Goal: Transaction & Acquisition: Obtain resource

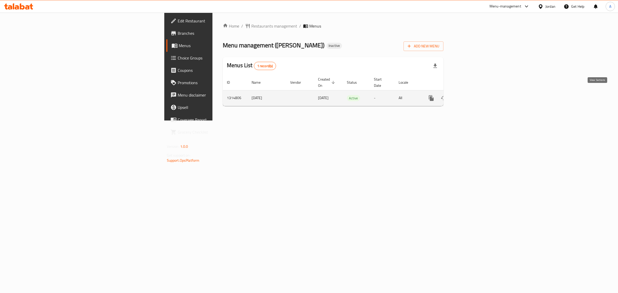
click at [475, 92] on link "enhanced table" at bounding box center [469, 98] width 12 height 12
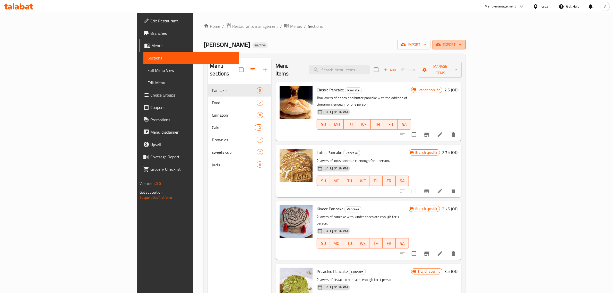
click at [462, 46] on span "export" at bounding box center [449, 44] width 25 height 6
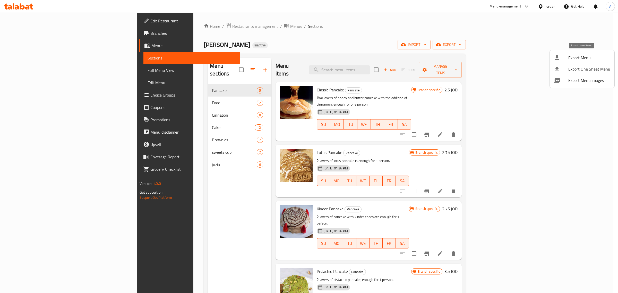
click at [583, 55] on span "Export Menu" at bounding box center [590, 58] width 42 height 6
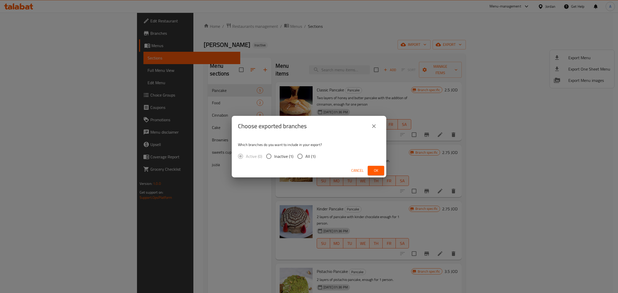
click at [307, 157] on span "All (1)" at bounding box center [311, 156] width 10 height 6
click at [306, 157] on input "All (1)" at bounding box center [300, 156] width 11 height 11
radio input "true"
click at [380, 170] on button "Ok" at bounding box center [376, 171] width 16 height 10
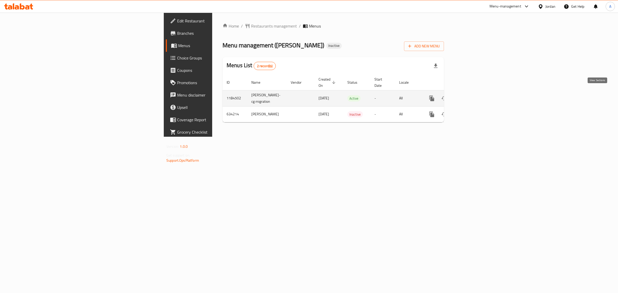
click at [472, 95] on icon "enhanced table" at bounding box center [469, 98] width 6 height 6
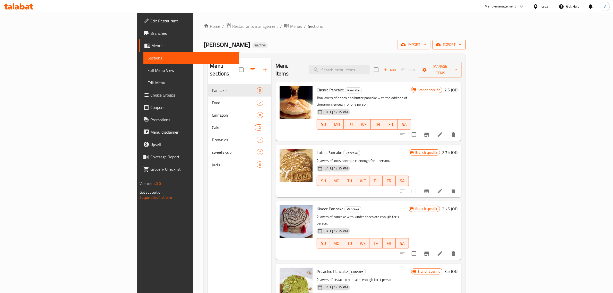
click at [463, 42] on icon "button" at bounding box center [460, 44] width 5 height 5
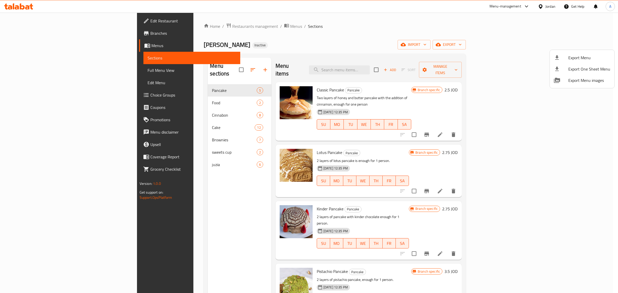
click at [581, 51] on ul "Export Menu Export One Sheet Menu Export Menu images" at bounding box center [582, 69] width 65 height 38
click at [576, 56] on span "Export Menu" at bounding box center [590, 58] width 42 height 6
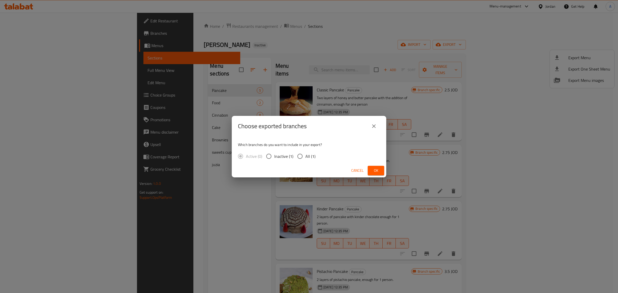
click at [301, 155] on input "All (1)" at bounding box center [300, 156] width 11 height 11
radio input "true"
click at [379, 170] on span "Ok" at bounding box center [376, 170] width 8 height 6
